Goal: Task Accomplishment & Management: Complete application form

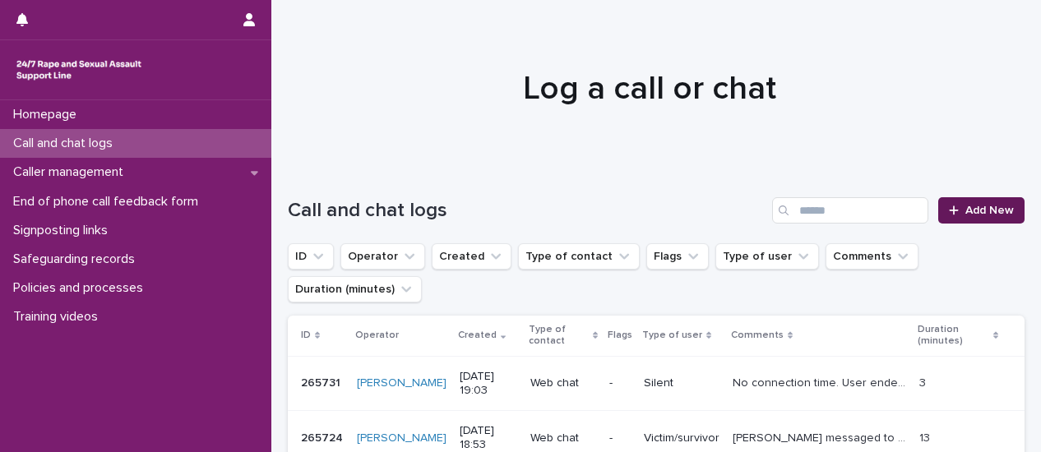
click at [997, 211] on span "Add New" at bounding box center [989, 211] width 49 height 12
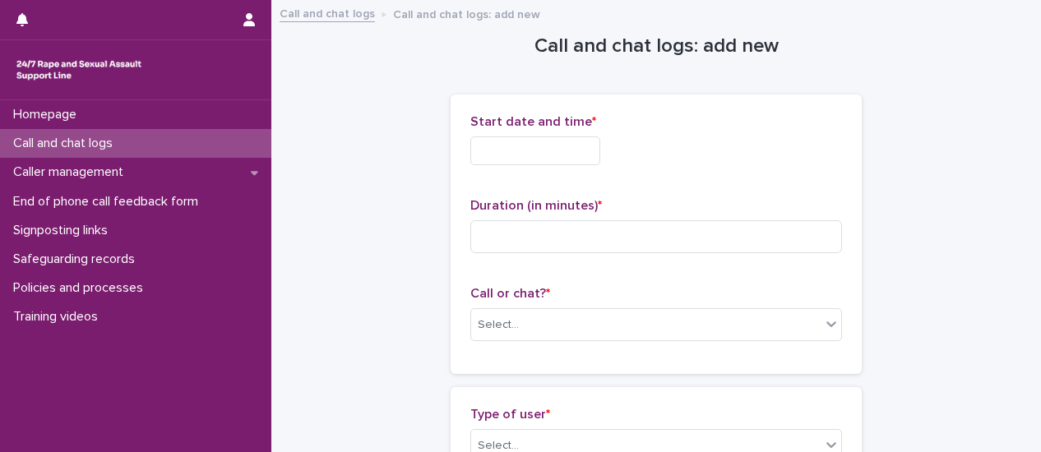
click at [523, 147] on input "text" at bounding box center [535, 150] width 130 height 29
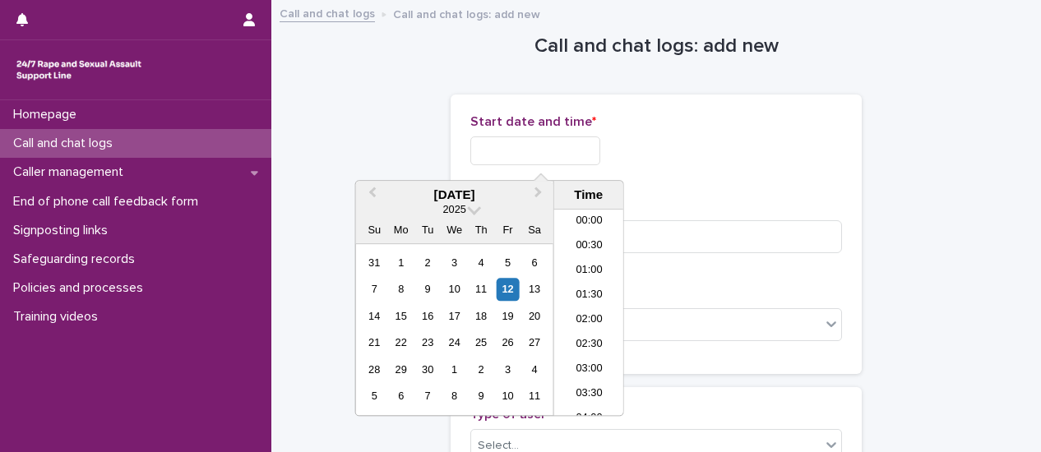
scroll to position [403, 0]
click at [587, 292] on li "09:30" at bounding box center [589, 287] width 70 height 25
type input "**********"
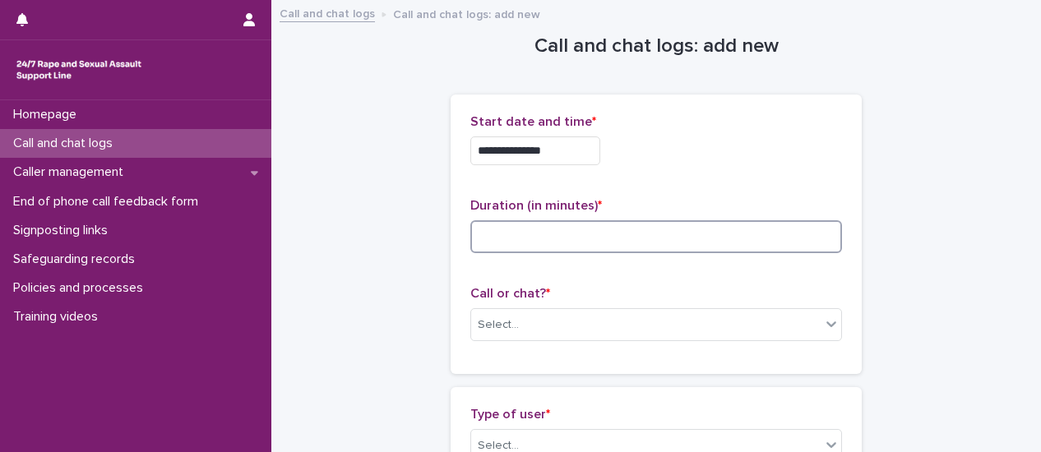
click at [540, 233] on input at bounding box center [656, 236] width 372 height 33
type input "**"
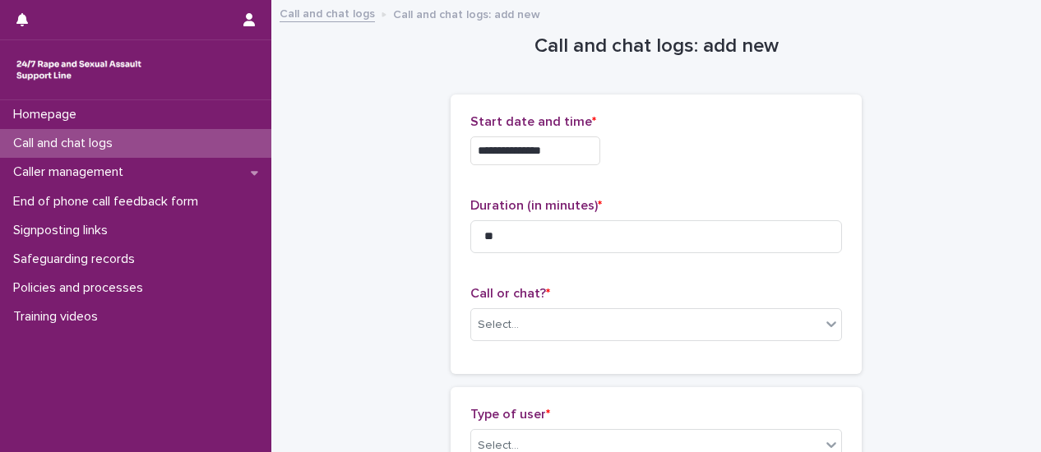
click at [705, 291] on p "Call or chat? *" at bounding box center [656, 294] width 372 height 16
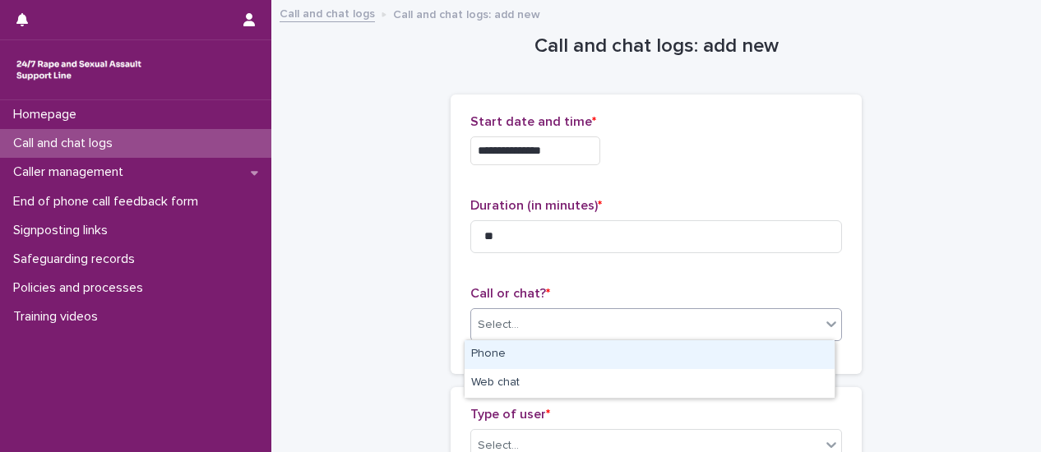
click at [829, 326] on icon at bounding box center [831, 324] width 16 height 16
click at [777, 354] on div "Phone" at bounding box center [650, 354] width 370 height 29
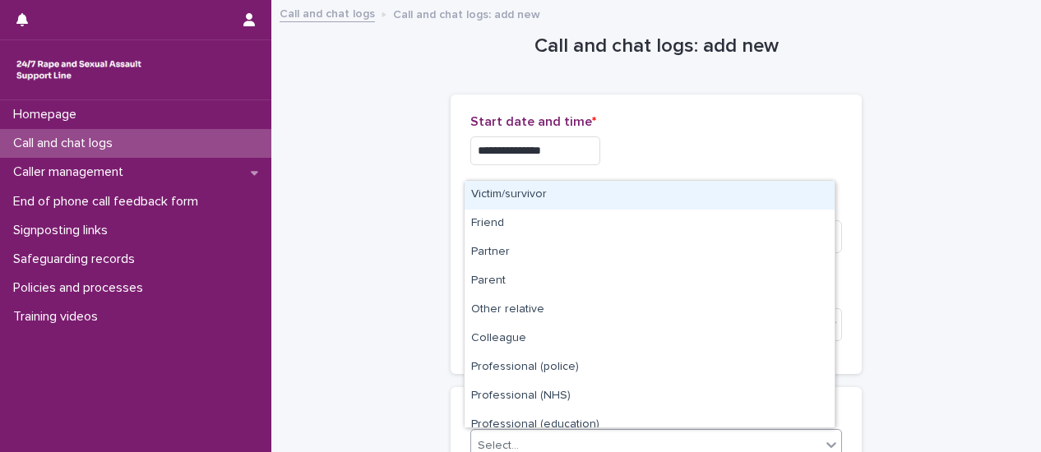
click at [830, 442] on icon at bounding box center [831, 445] width 10 height 6
click at [641, 201] on div "Victim/survivor" at bounding box center [650, 195] width 370 height 29
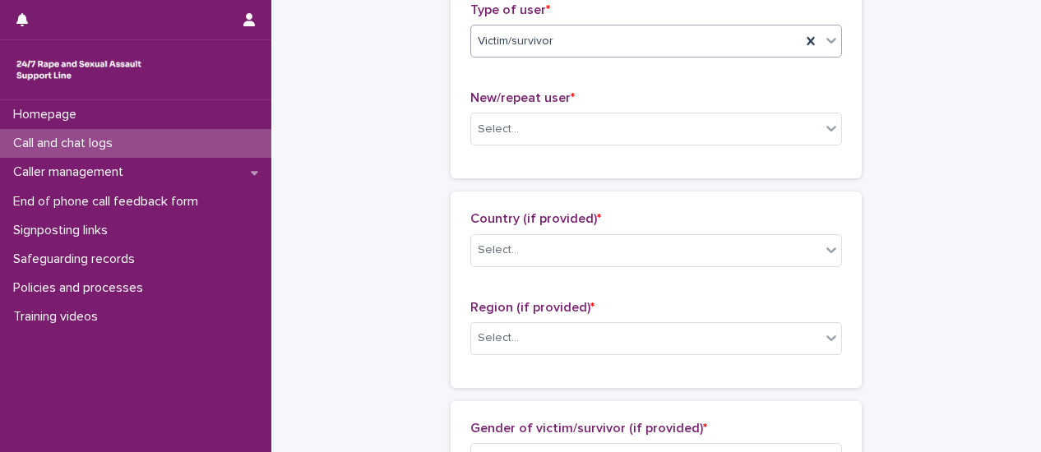
scroll to position [411, 0]
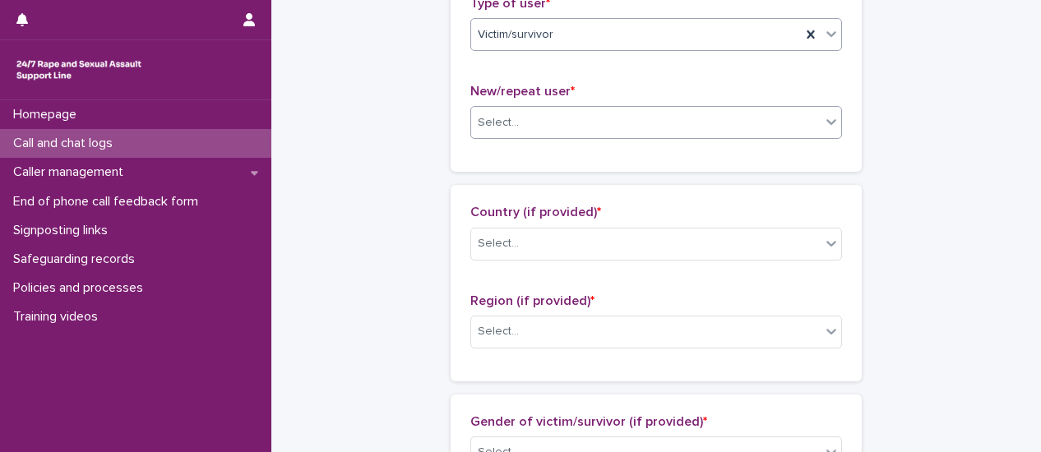
click at [827, 129] on div at bounding box center [831, 122] width 20 height 30
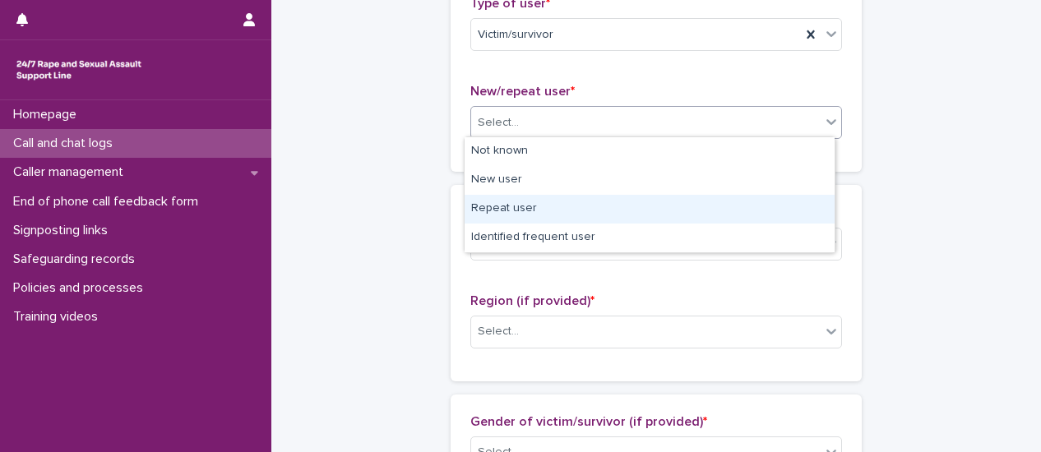
click at [778, 198] on div "Repeat user" at bounding box center [650, 209] width 370 height 29
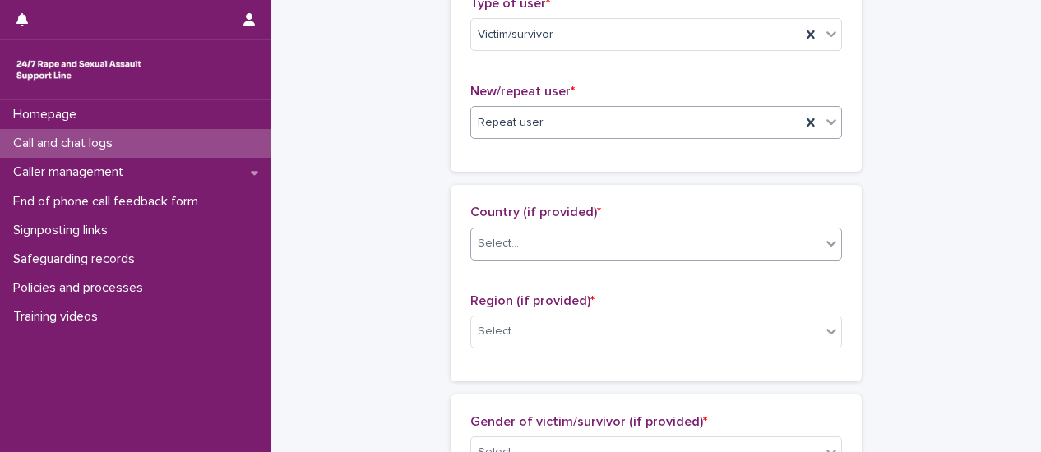
click at [823, 238] on icon at bounding box center [831, 243] width 16 height 16
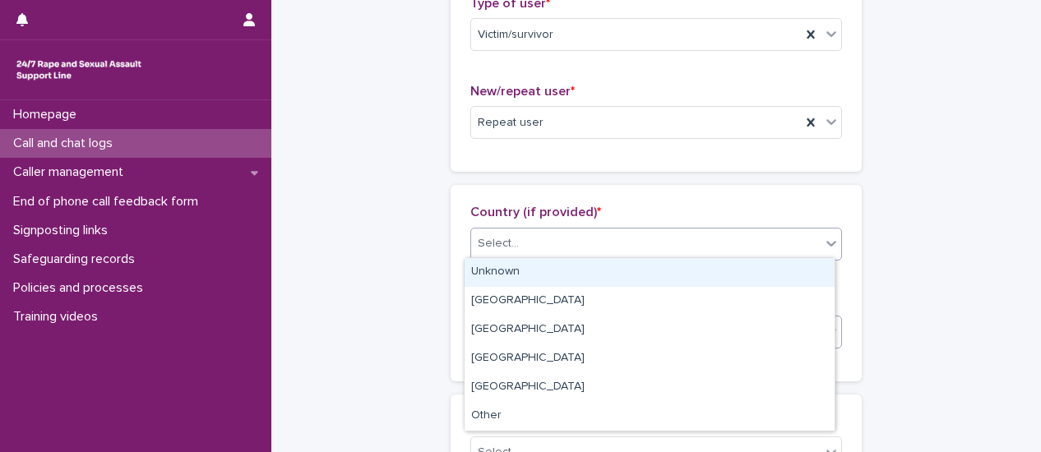
drag, startPoint x: 788, startPoint y: 271, endPoint x: 824, endPoint y: 322, distance: 61.8
click at [788, 274] on div "Unknown" at bounding box center [650, 272] width 370 height 29
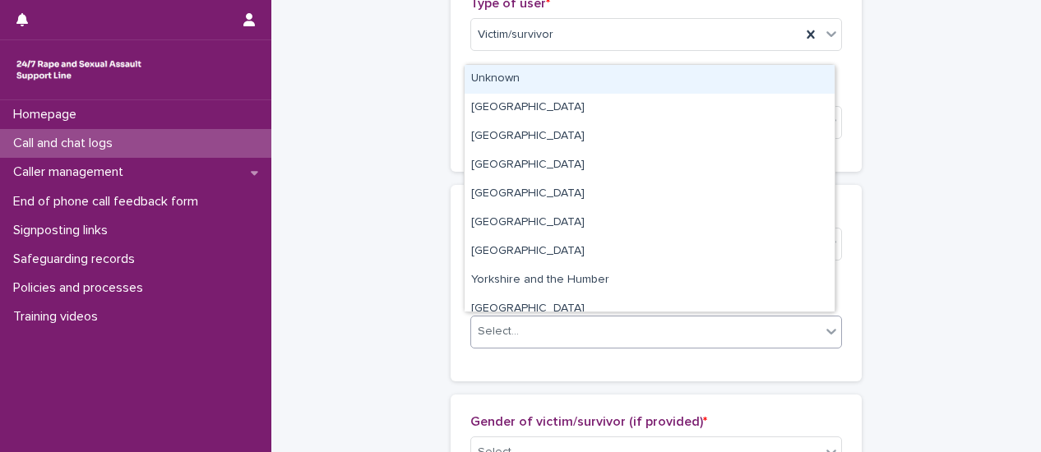
drag, startPoint x: 823, startPoint y: 325, endPoint x: 803, endPoint y: 346, distance: 29.7
click at [823, 326] on icon at bounding box center [831, 331] width 16 height 16
click at [526, 81] on div "Unknown" at bounding box center [650, 79] width 370 height 29
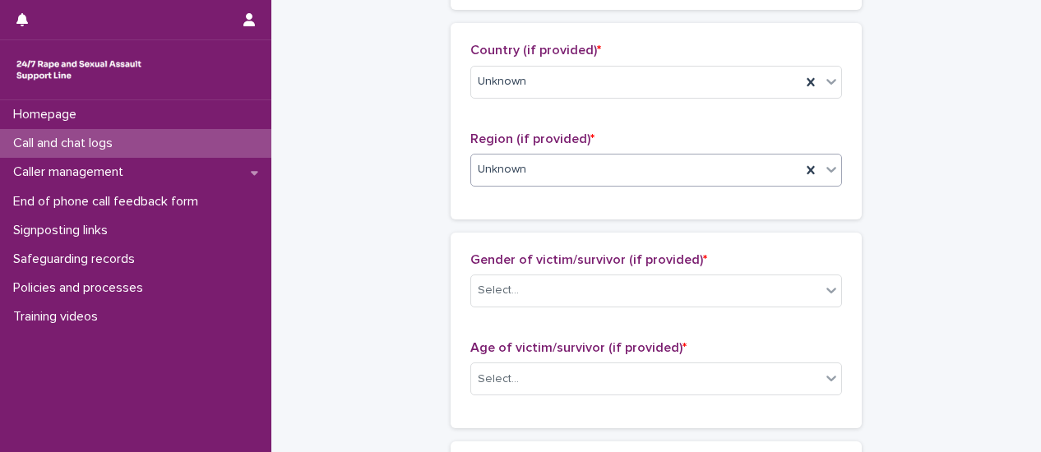
scroll to position [576, 0]
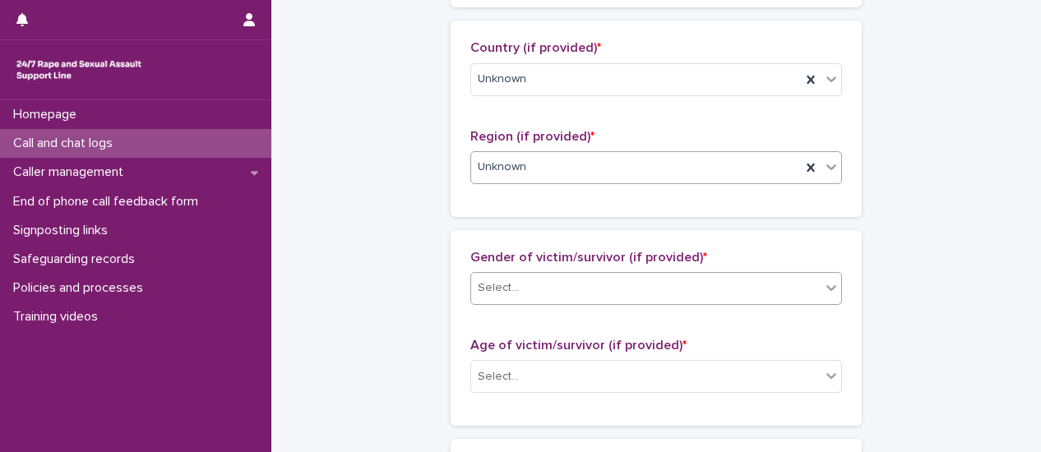
click at [826, 293] on div at bounding box center [831, 288] width 20 height 30
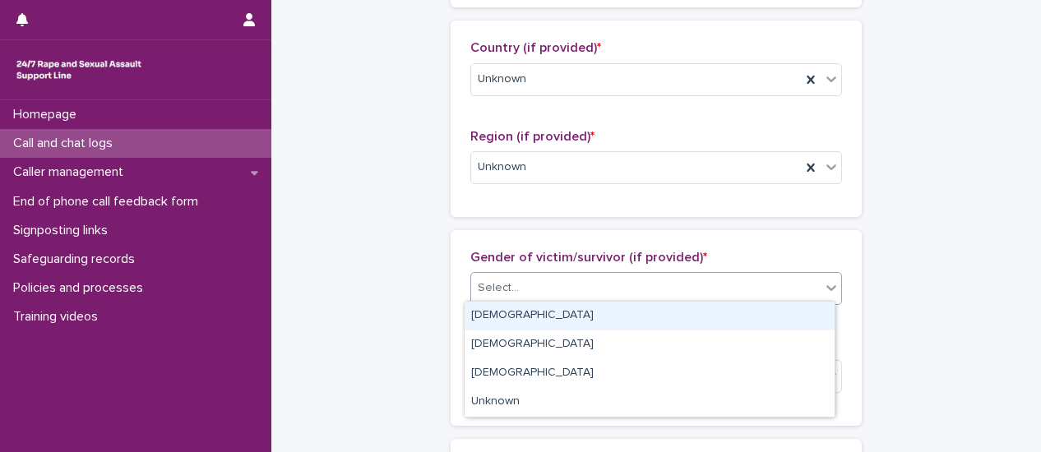
click at [770, 319] on div "[DEMOGRAPHIC_DATA]" at bounding box center [650, 316] width 370 height 29
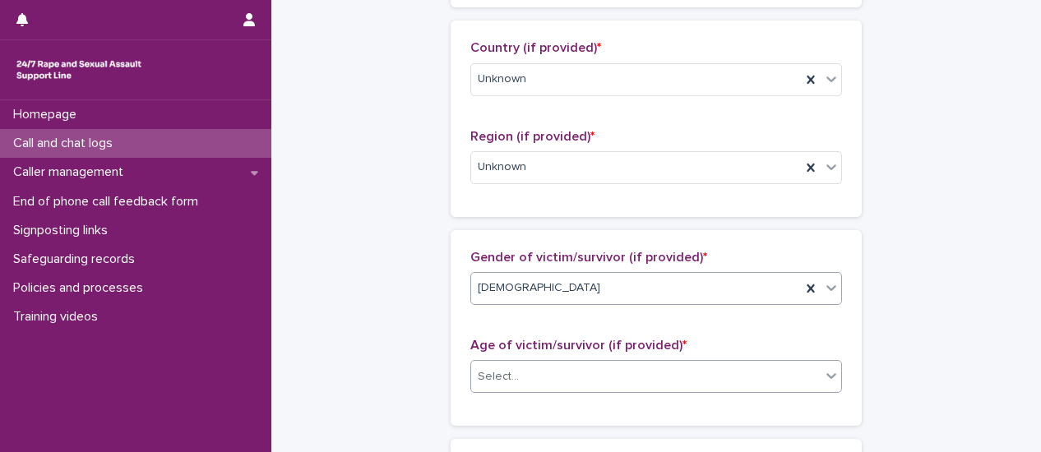
click at [828, 384] on div at bounding box center [831, 376] width 20 height 30
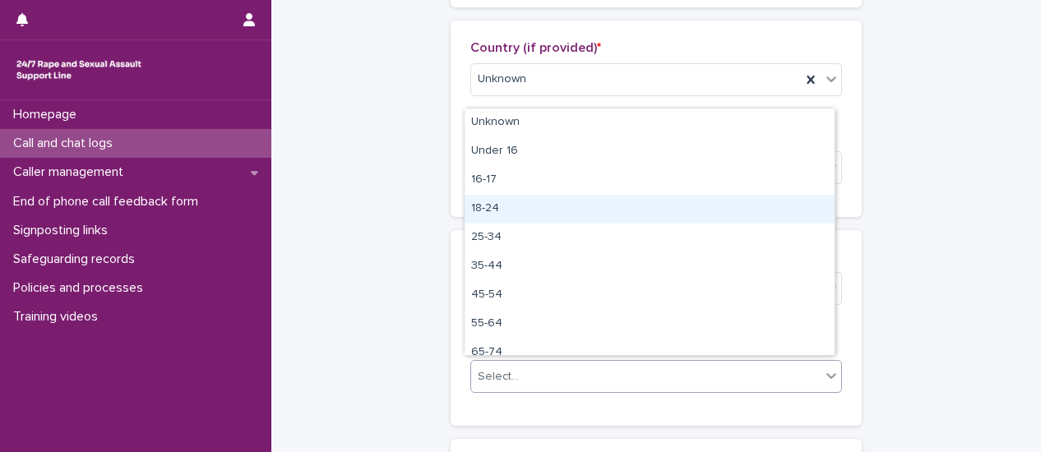
click at [530, 210] on div "18-24" at bounding box center [650, 209] width 370 height 29
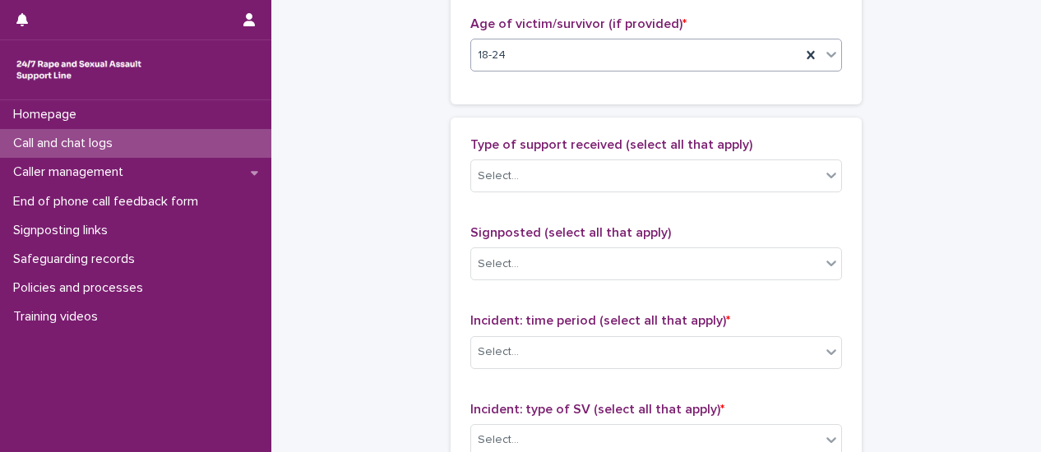
scroll to position [904, 0]
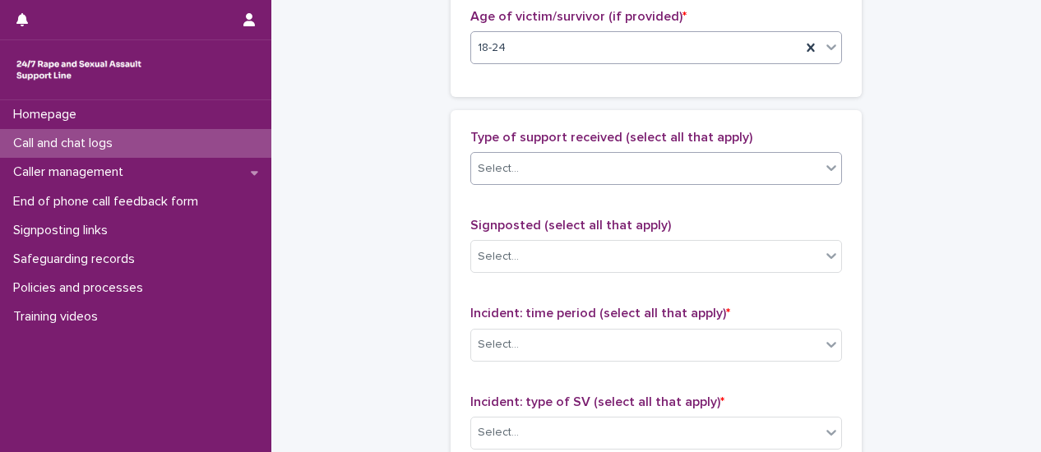
click at [823, 170] on icon at bounding box center [831, 168] width 16 height 16
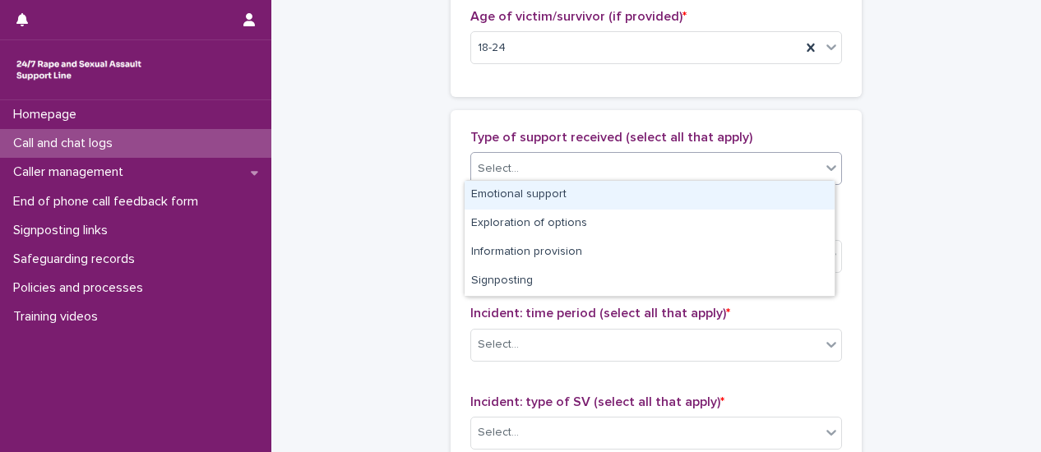
click at [723, 193] on div "Emotional support" at bounding box center [650, 195] width 370 height 29
click at [829, 168] on icon at bounding box center [831, 168] width 16 height 16
click at [747, 201] on div "Exploration of options" at bounding box center [650, 195] width 370 height 29
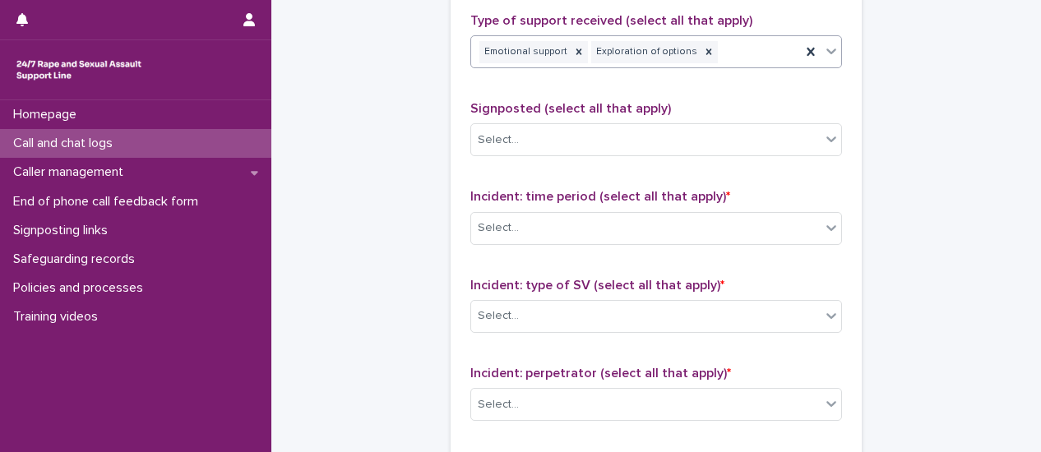
scroll to position [987, 0]
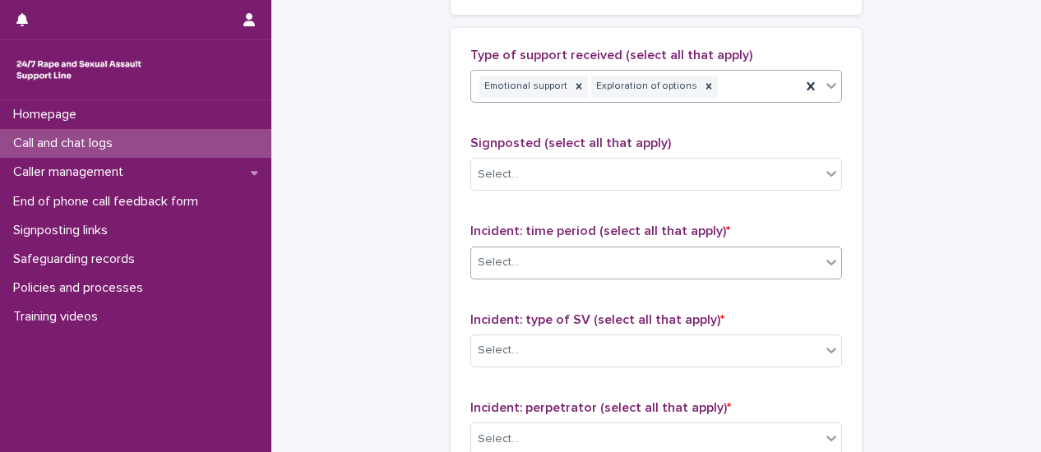
click at [826, 259] on icon at bounding box center [831, 262] width 16 height 16
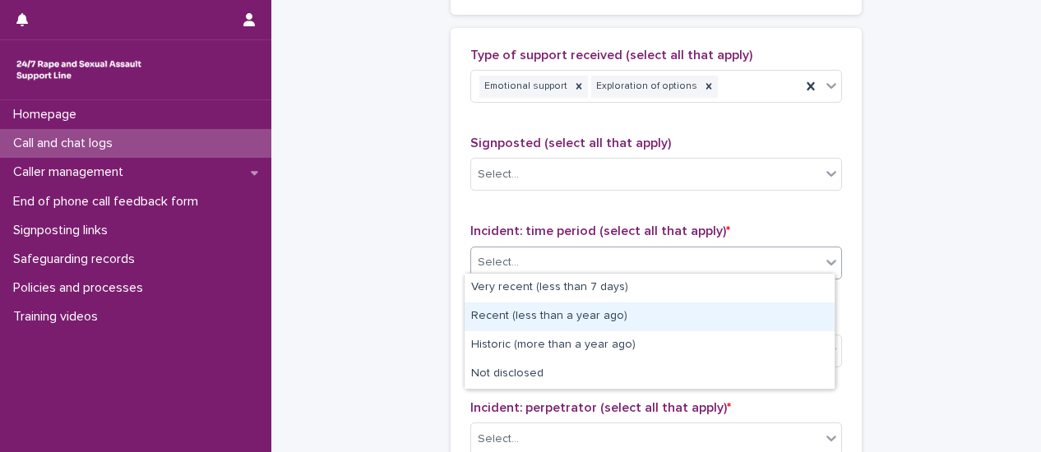
click at [763, 317] on div "Recent (less than a year ago)" at bounding box center [650, 317] width 370 height 29
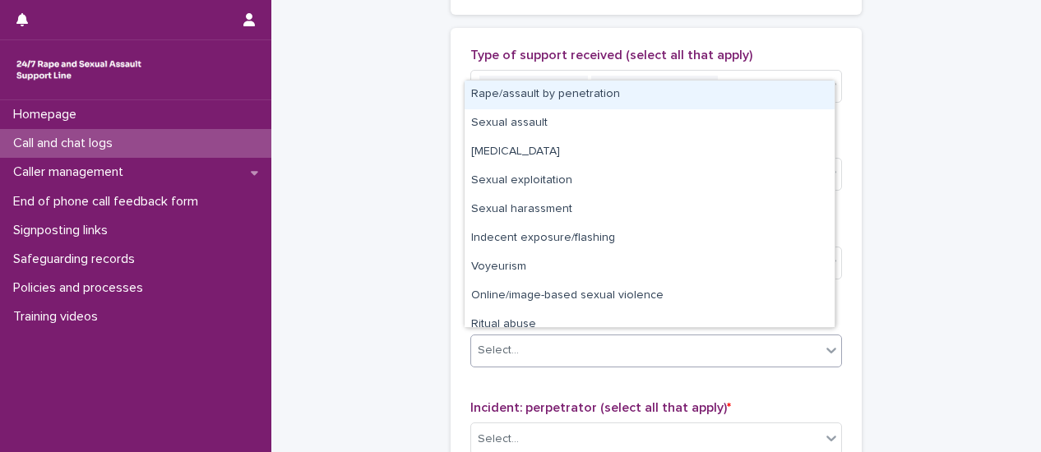
drag, startPoint x: 818, startPoint y: 353, endPoint x: 663, endPoint y: 359, distance: 155.5
click at [821, 354] on div at bounding box center [831, 350] width 20 height 30
click at [487, 98] on div "Rape/assault by penetration" at bounding box center [650, 95] width 370 height 29
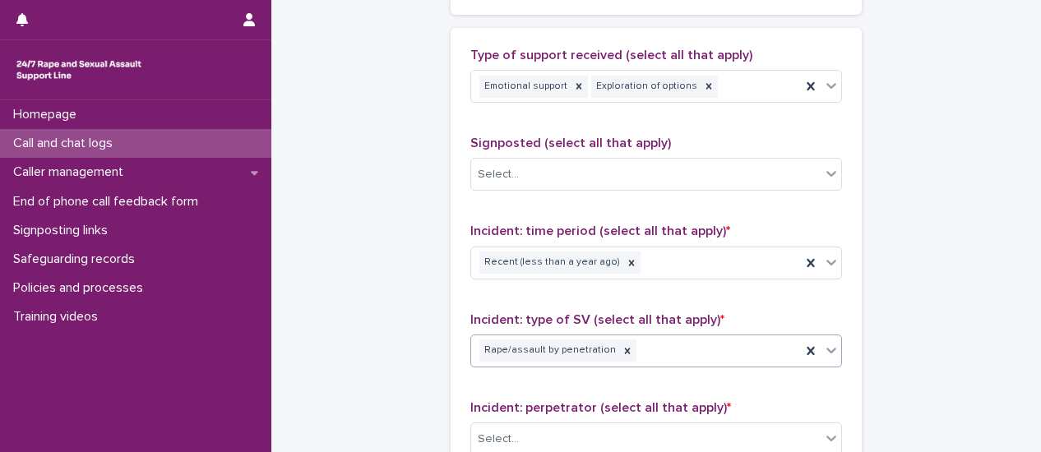
click at [823, 351] on icon at bounding box center [831, 350] width 16 height 16
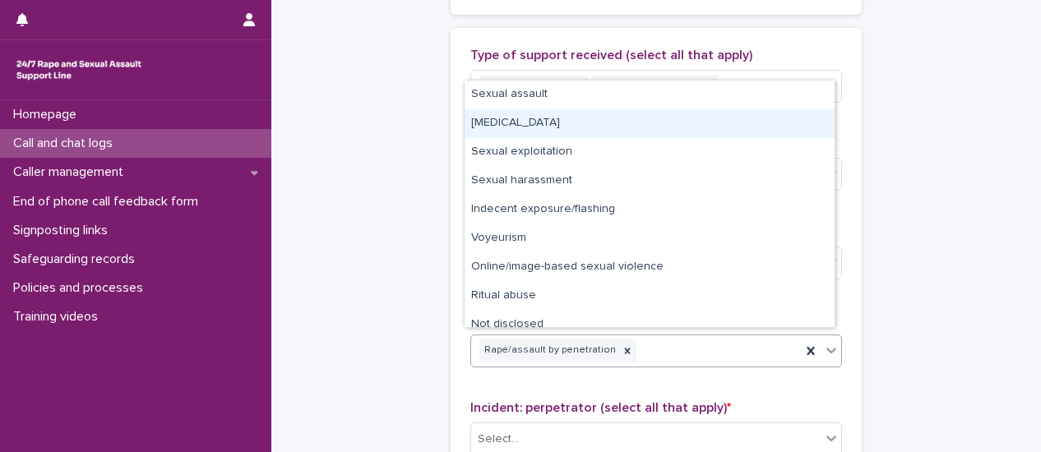
click at [539, 128] on div "[MEDICAL_DATA]" at bounding box center [650, 123] width 370 height 29
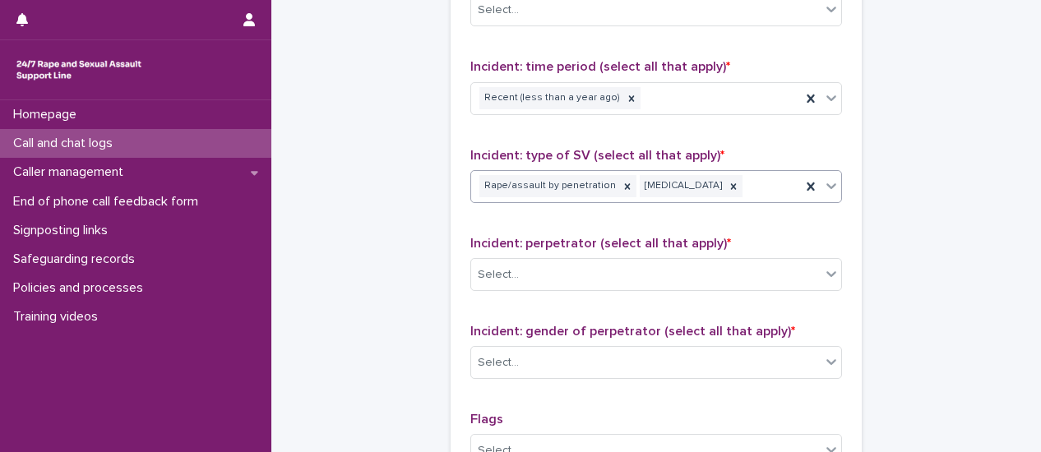
scroll to position [1233, 0]
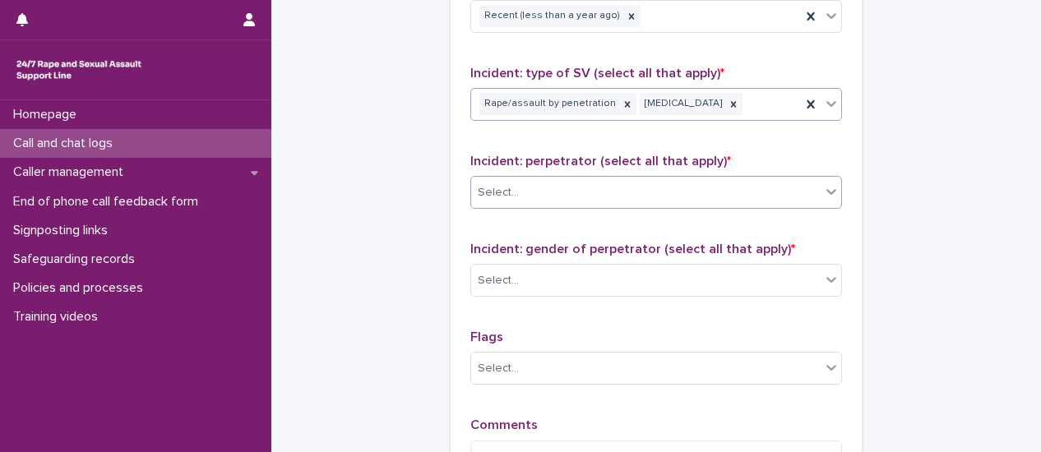
click at [830, 193] on div at bounding box center [831, 192] width 20 height 30
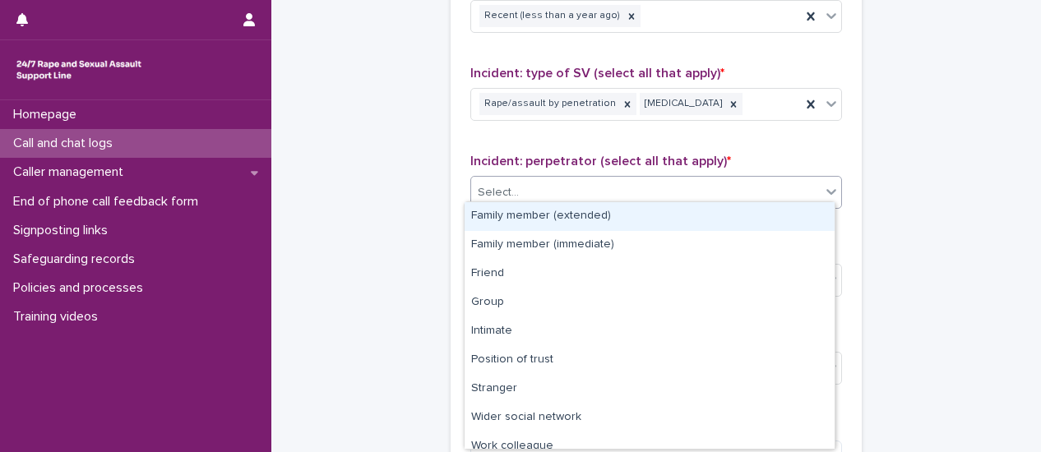
click at [670, 224] on div "Family member (extended)" at bounding box center [650, 216] width 370 height 29
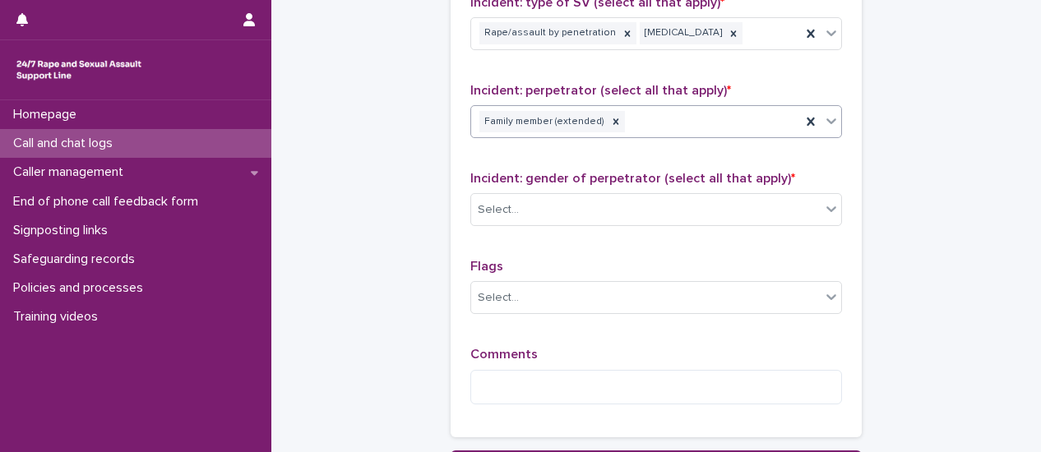
scroll to position [1398, 0]
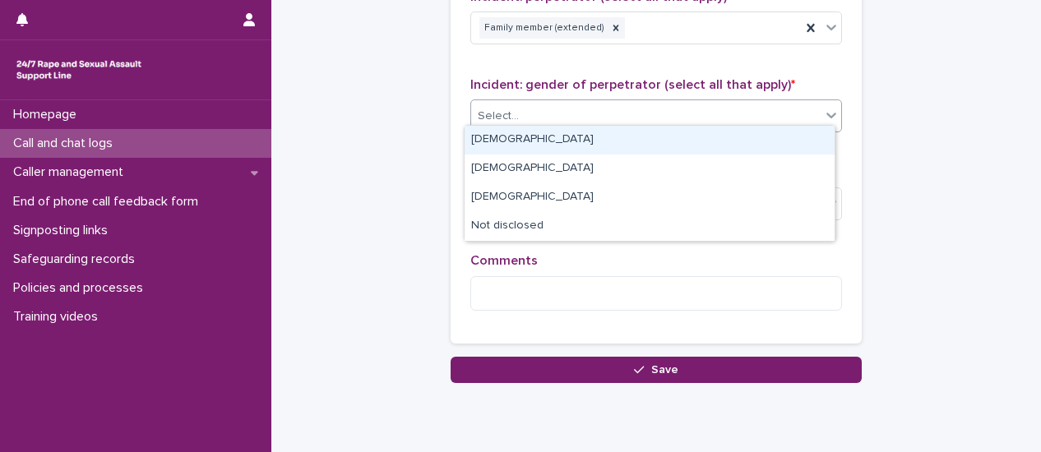
drag, startPoint x: 824, startPoint y: 121, endPoint x: 795, endPoint y: 136, distance: 32.4
click at [824, 122] on div at bounding box center [831, 115] width 20 height 30
click at [783, 143] on div "[DEMOGRAPHIC_DATA]" at bounding box center [650, 140] width 370 height 29
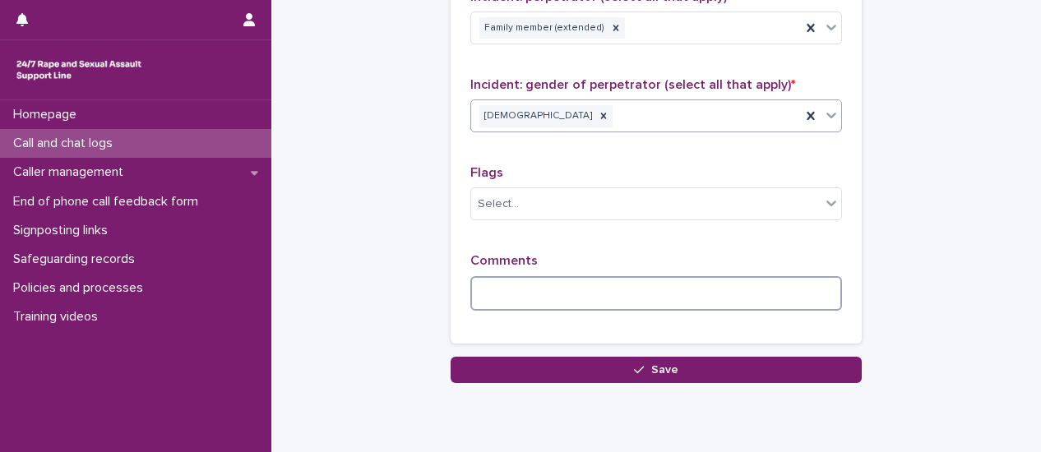
click at [556, 287] on textarea at bounding box center [656, 293] width 372 height 35
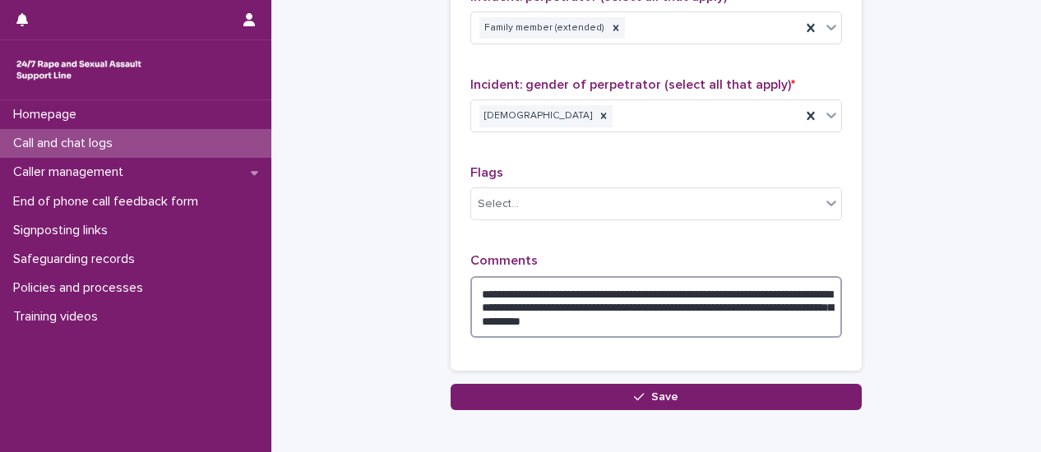
click at [692, 287] on textarea "**********" at bounding box center [656, 307] width 372 height 62
click at [483, 303] on textarea "**********" at bounding box center [656, 307] width 372 height 62
click at [536, 300] on textarea "**********" at bounding box center [656, 307] width 372 height 62
click at [784, 302] on textarea "**********" at bounding box center [656, 307] width 372 height 62
click at [743, 317] on textarea "**********" at bounding box center [656, 307] width 372 height 62
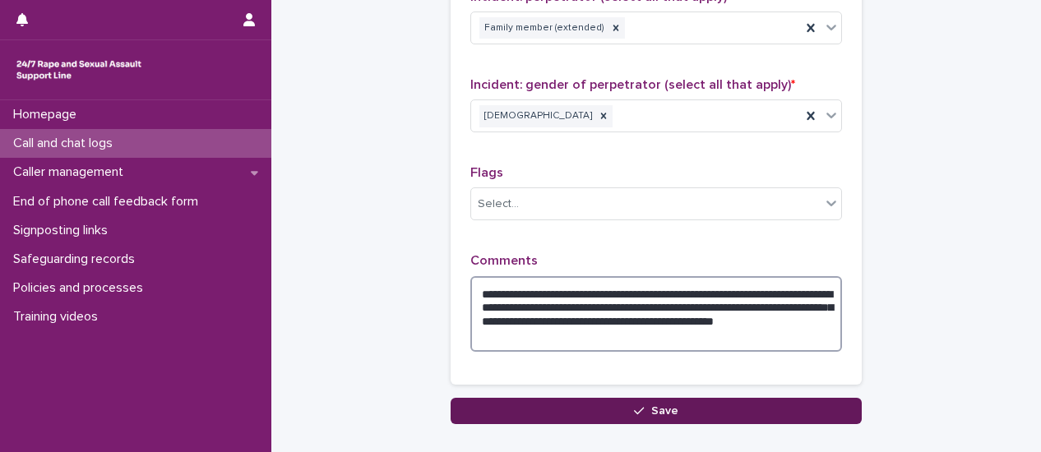
type textarea "**********"
click at [655, 405] on span "Save" at bounding box center [664, 411] width 27 height 12
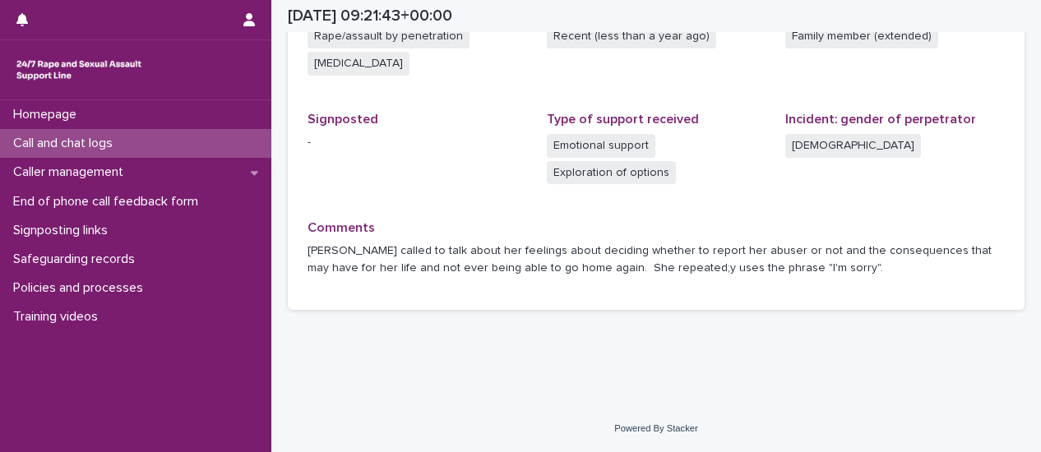
scroll to position [492, 0]
click at [99, 150] on p "Call and chat logs" at bounding box center [66, 144] width 119 height 16
